Goal: Check status: Check status

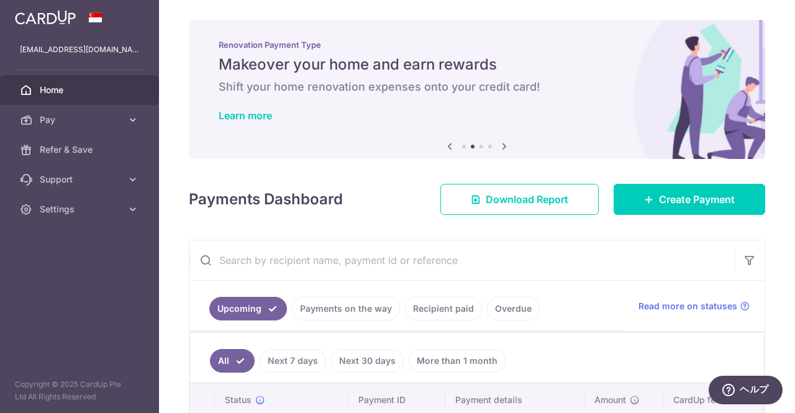
scroll to position [124, 0]
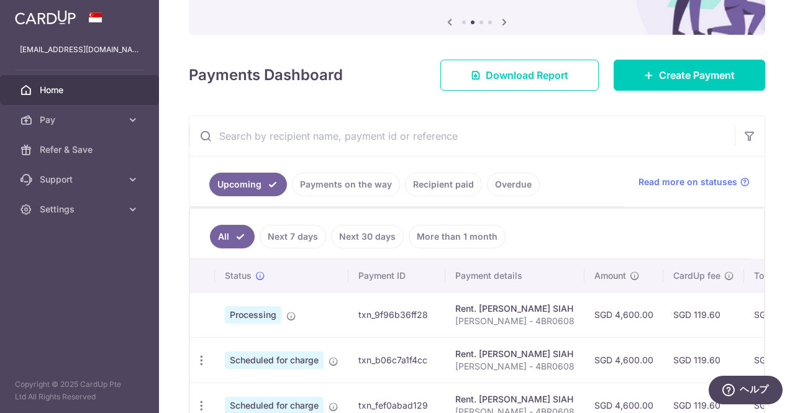
click at [70, 93] on span "Home" at bounding box center [81, 90] width 82 height 12
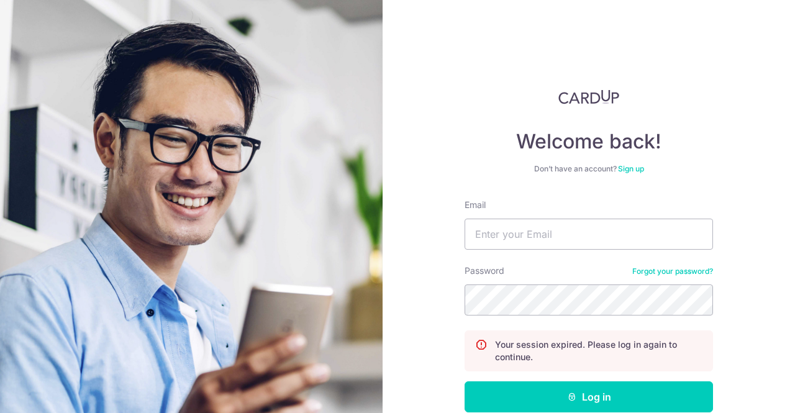
type input "[EMAIL_ADDRESS][DOMAIN_NAME]"
click at [465, 381] on button "Log in" at bounding box center [589, 396] width 248 height 31
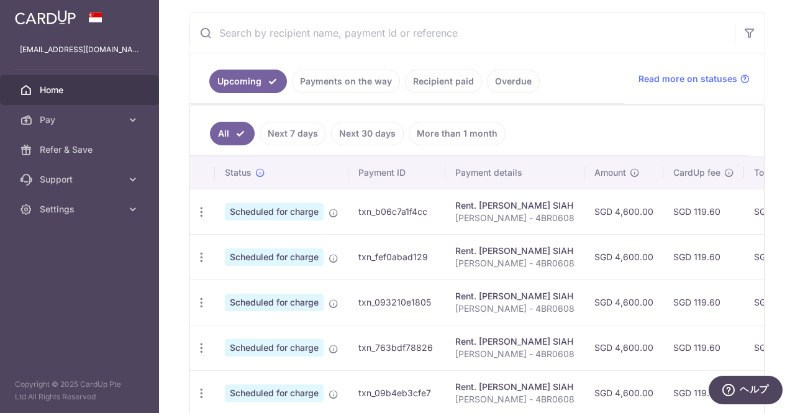
scroll to position [248, 0]
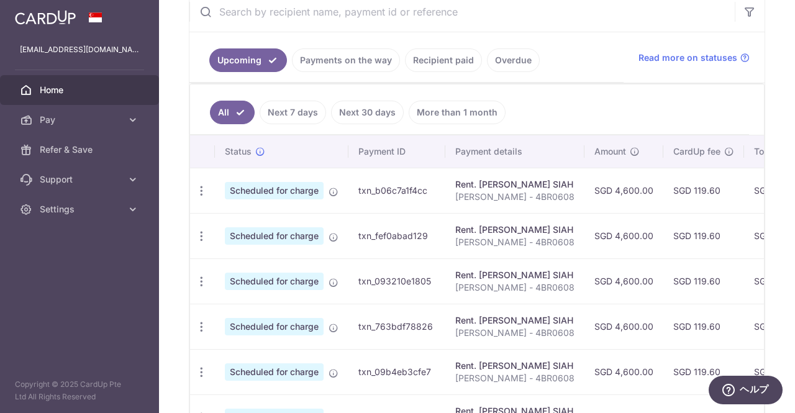
click at [294, 111] on link "Next 7 days" at bounding box center [293, 113] width 66 height 24
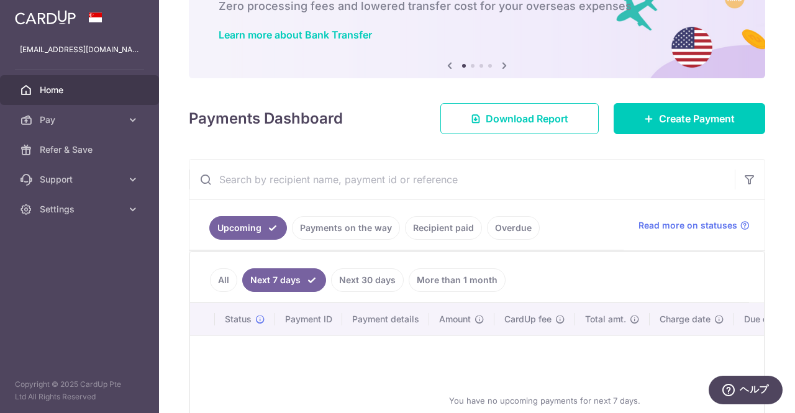
scroll to position [200, 0]
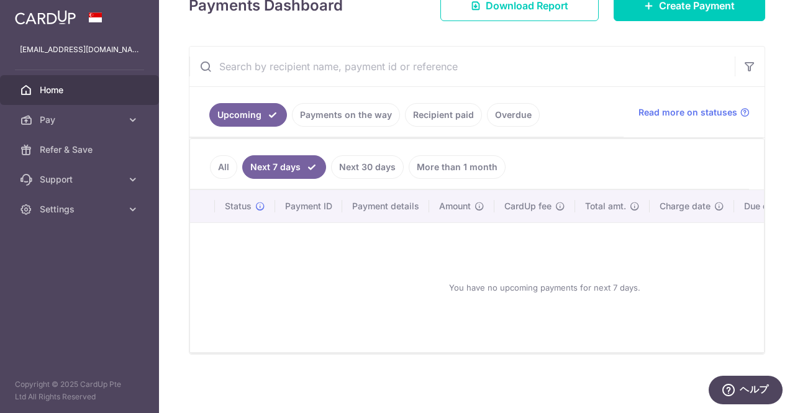
click at [229, 158] on link "All" at bounding box center [223, 167] width 27 height 24
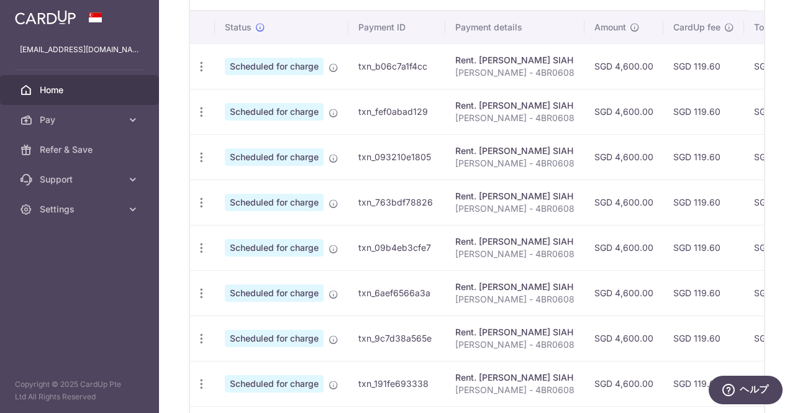
scroll to position [311, 0]
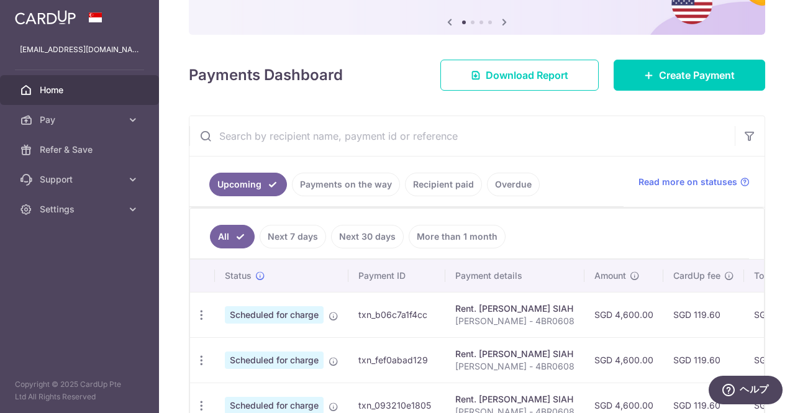
click at [382, 182] on link "Payments on the way" at bounding box center [346, 185] width 108 height 24
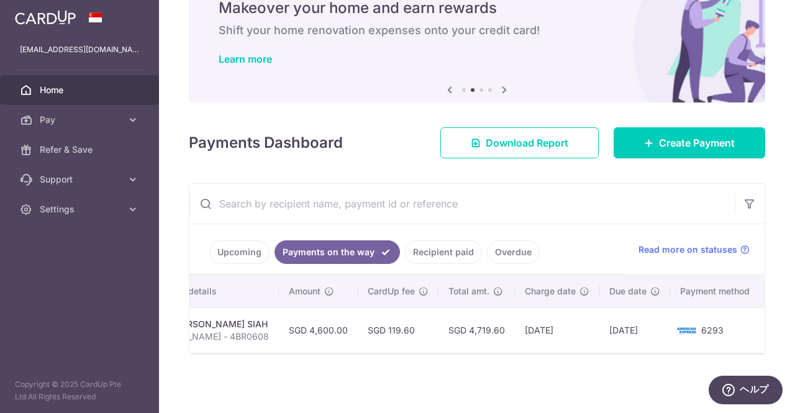
scroll to position [0, 296]
